Goal: Register for event/course

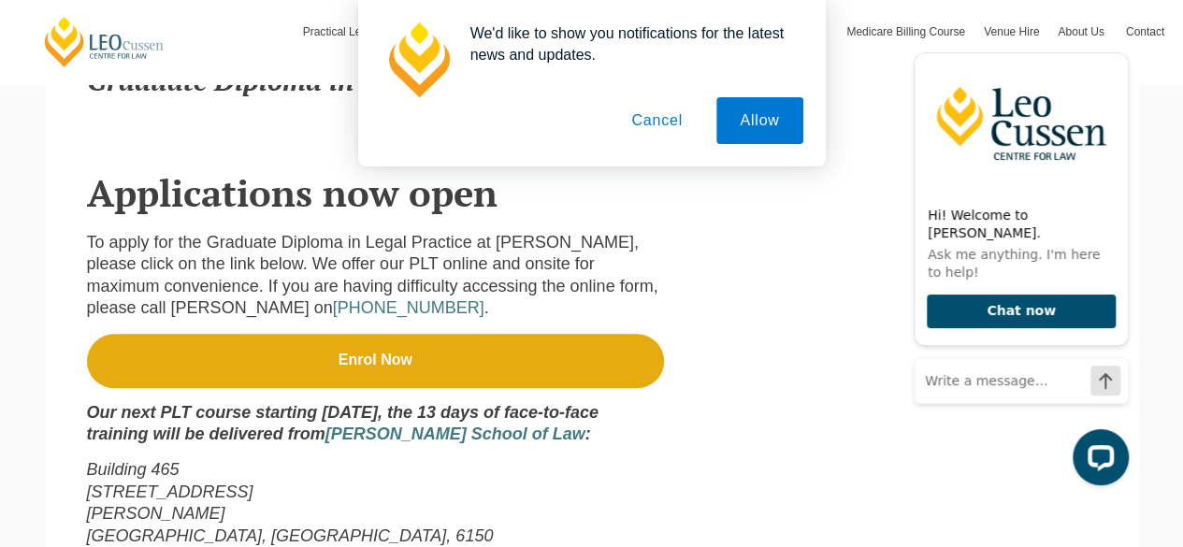
scroll to position [654, 0]
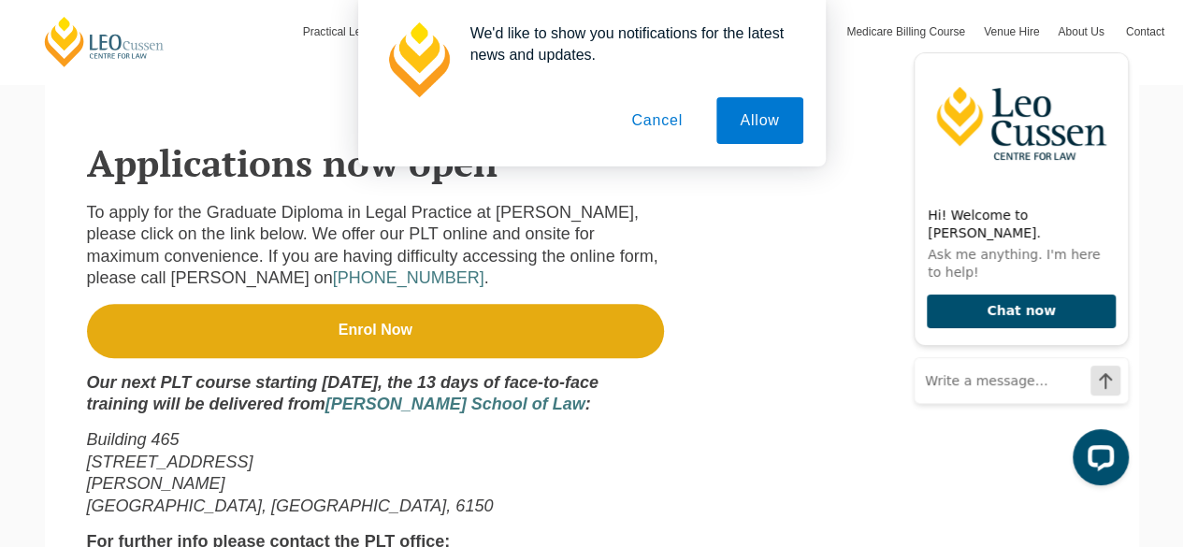
click at [658, 122] on button "Cancel" at bounding box center [657, 120] width 98 height 47
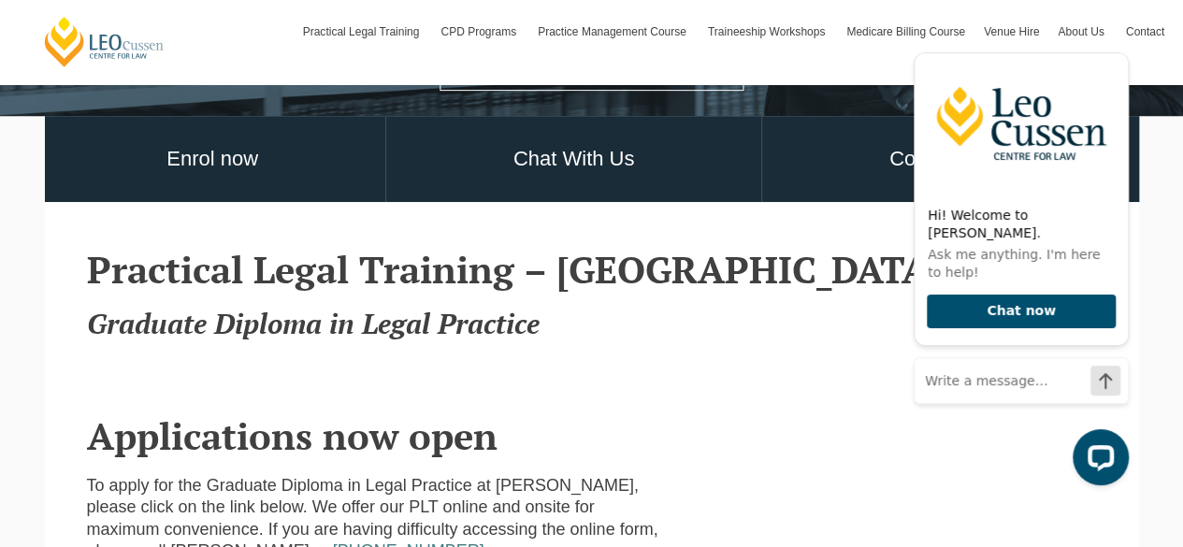
scroll to position [400, 0]
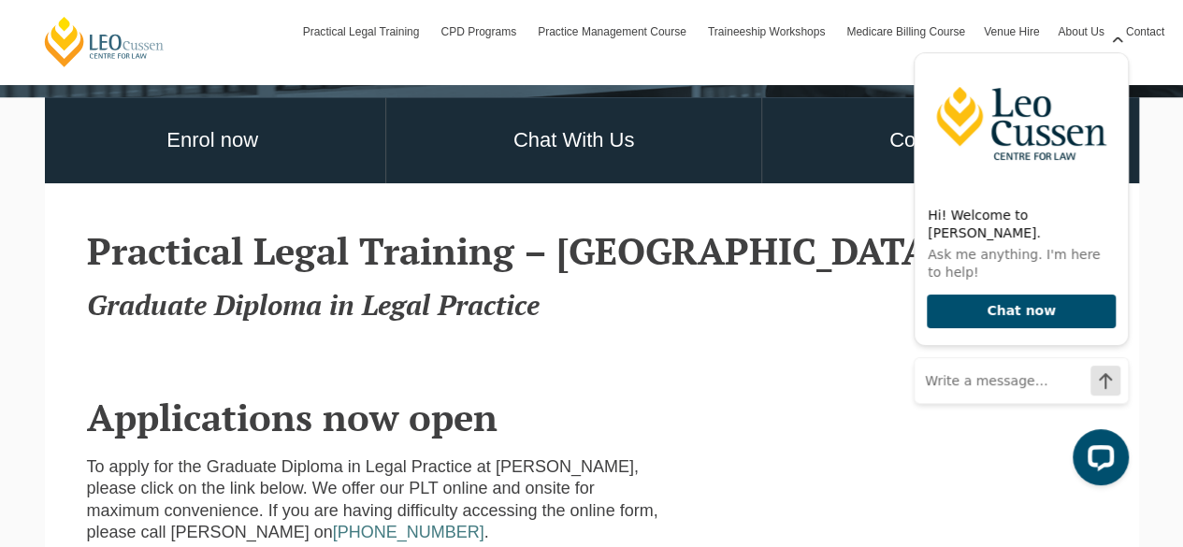
click at [1121, 49] on icon "Hide greeting" at bounding box center [1117, 37] width 22 height 22
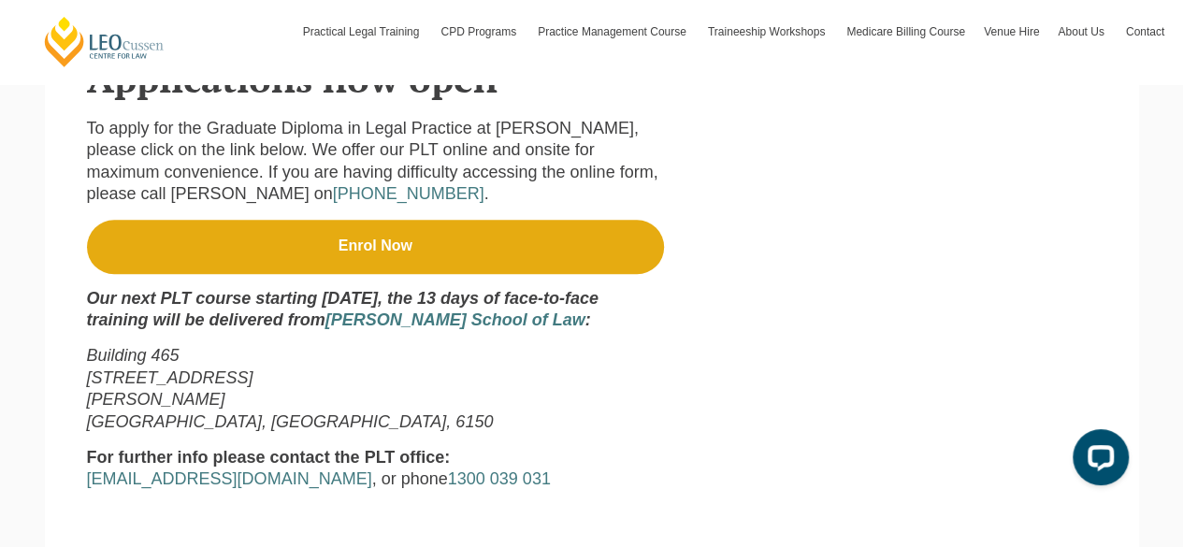
scroll to position [774, 0]
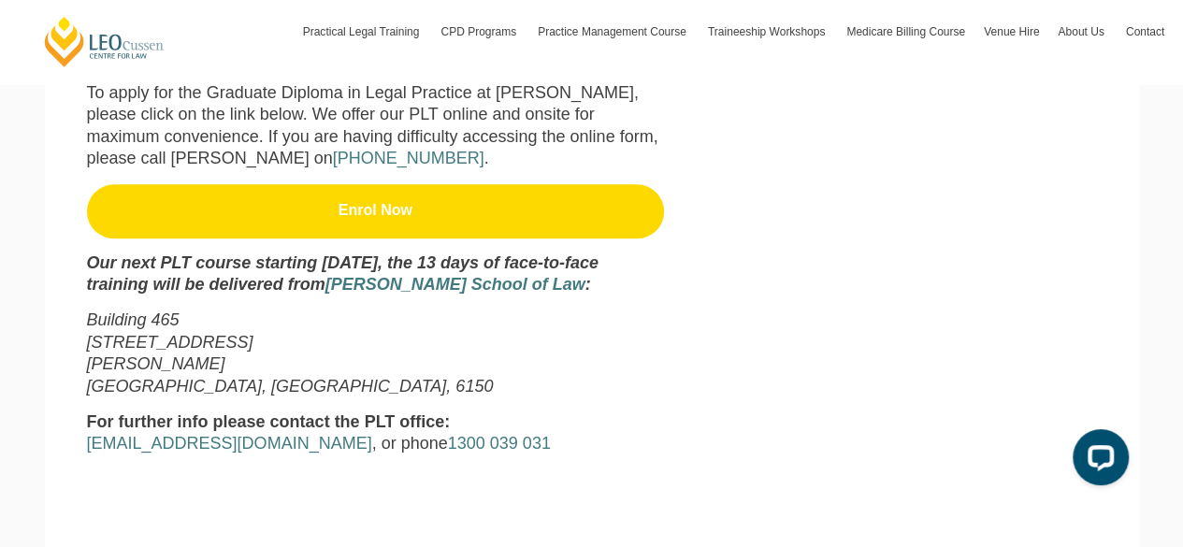
click at [294, 208] on link "Enrol Now" at bounding box center [375, 211] width 577 height 54
